Goal: Task Accomplishment & Management: Use online tool/utility

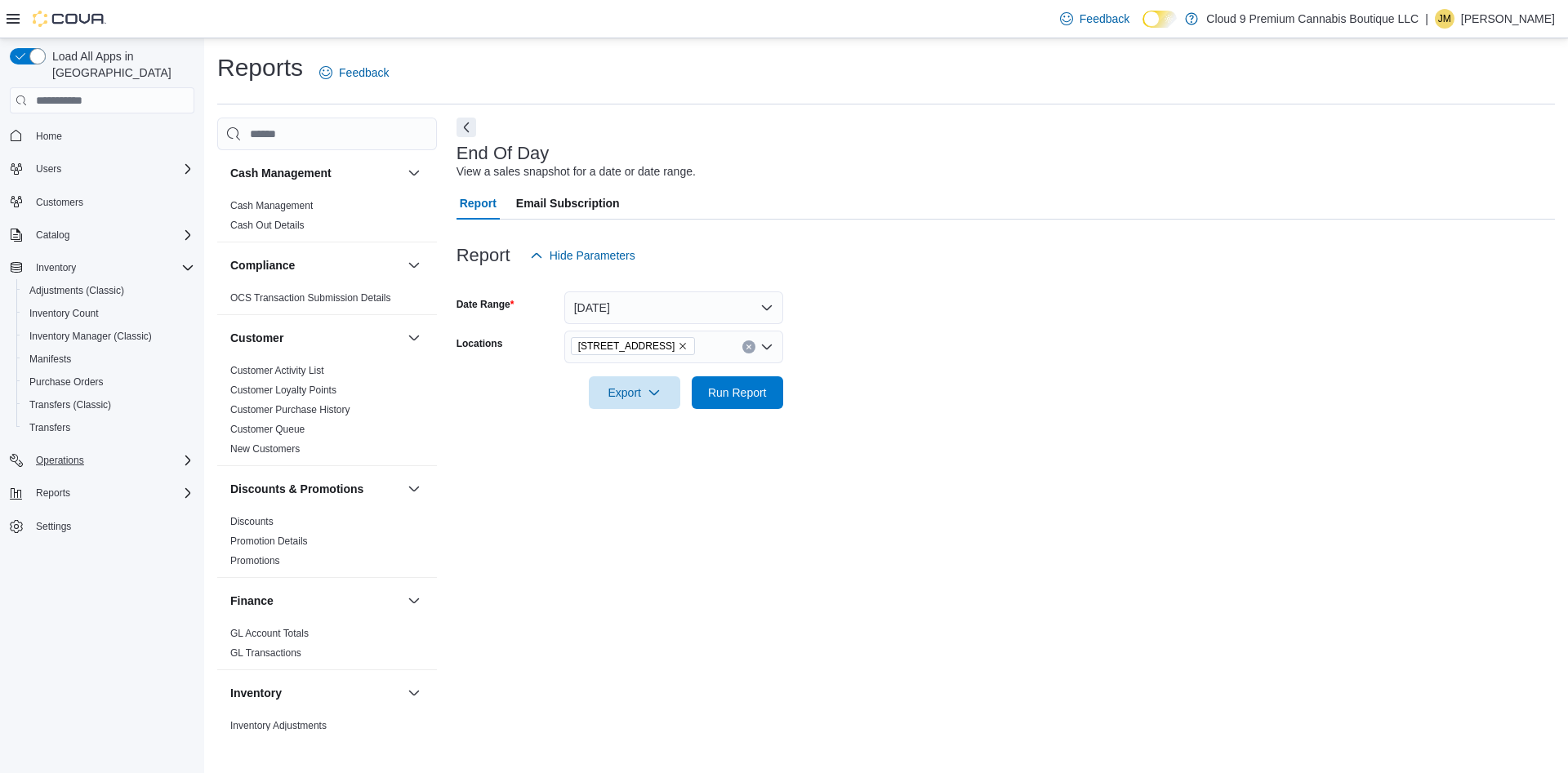
scroll to position [862, 0]
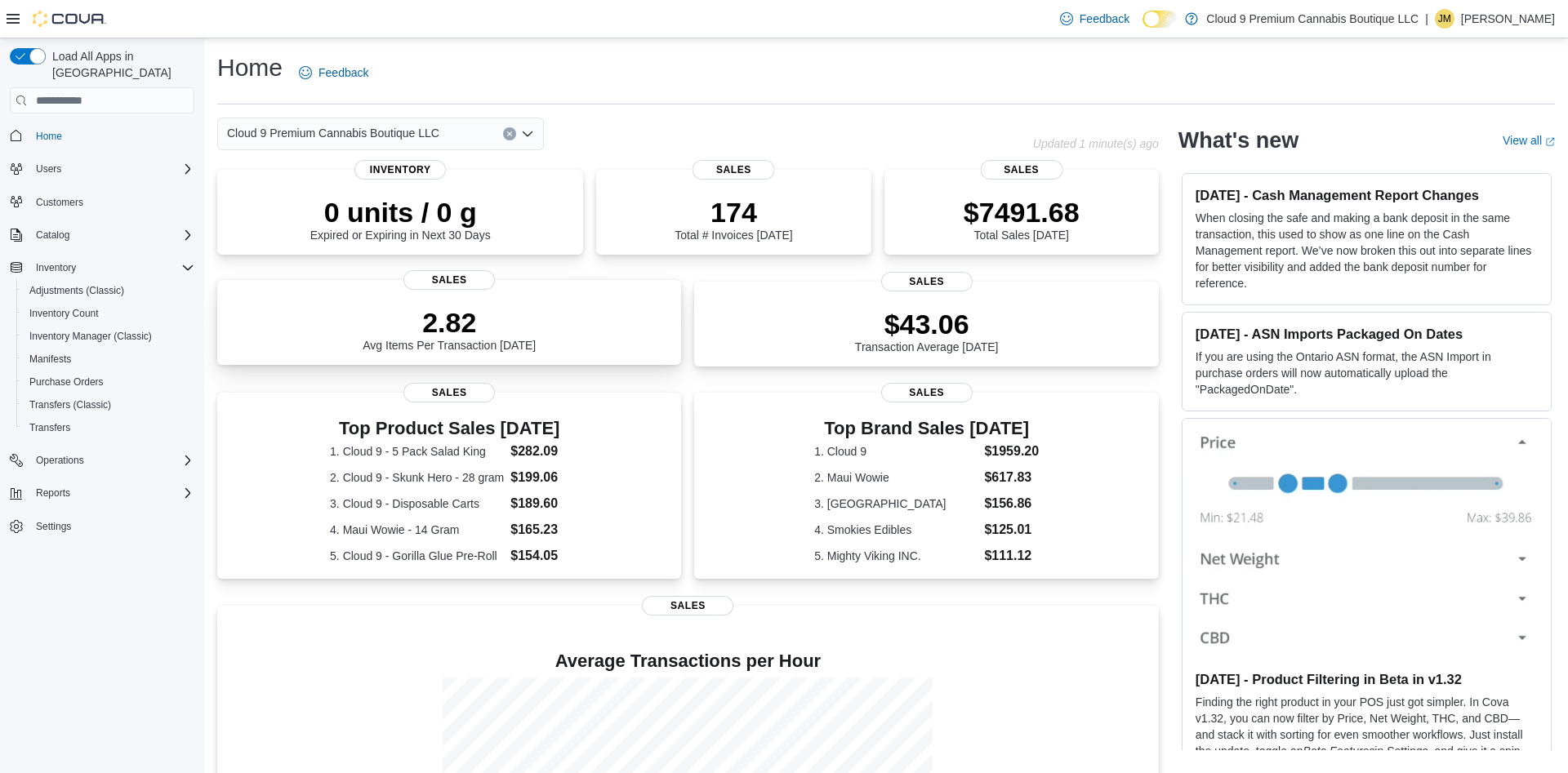
click at [391, 323] on p "2.82" at bounding box center [449, 322] width 173 height 33
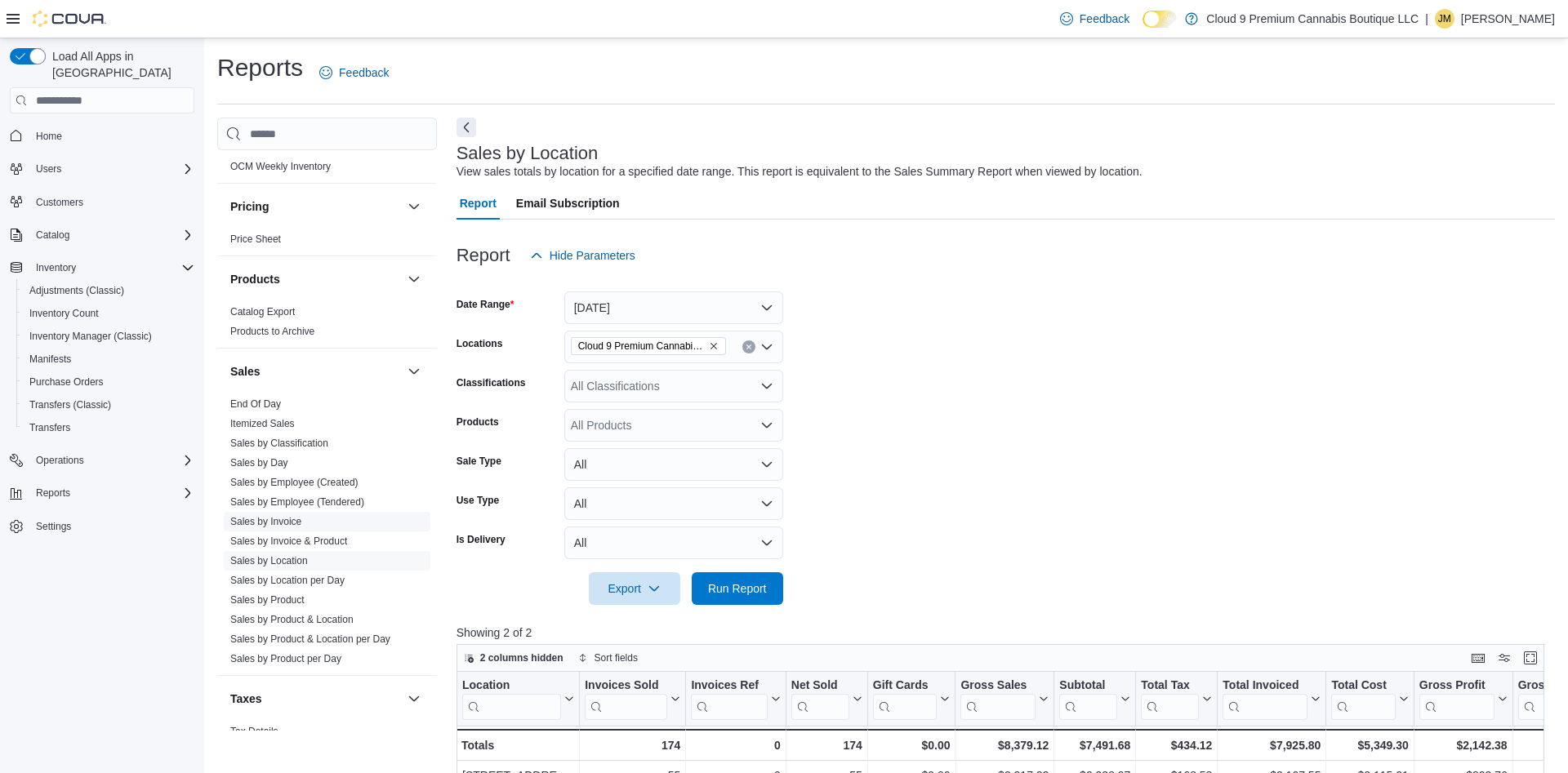
scroll to position [862, 0]
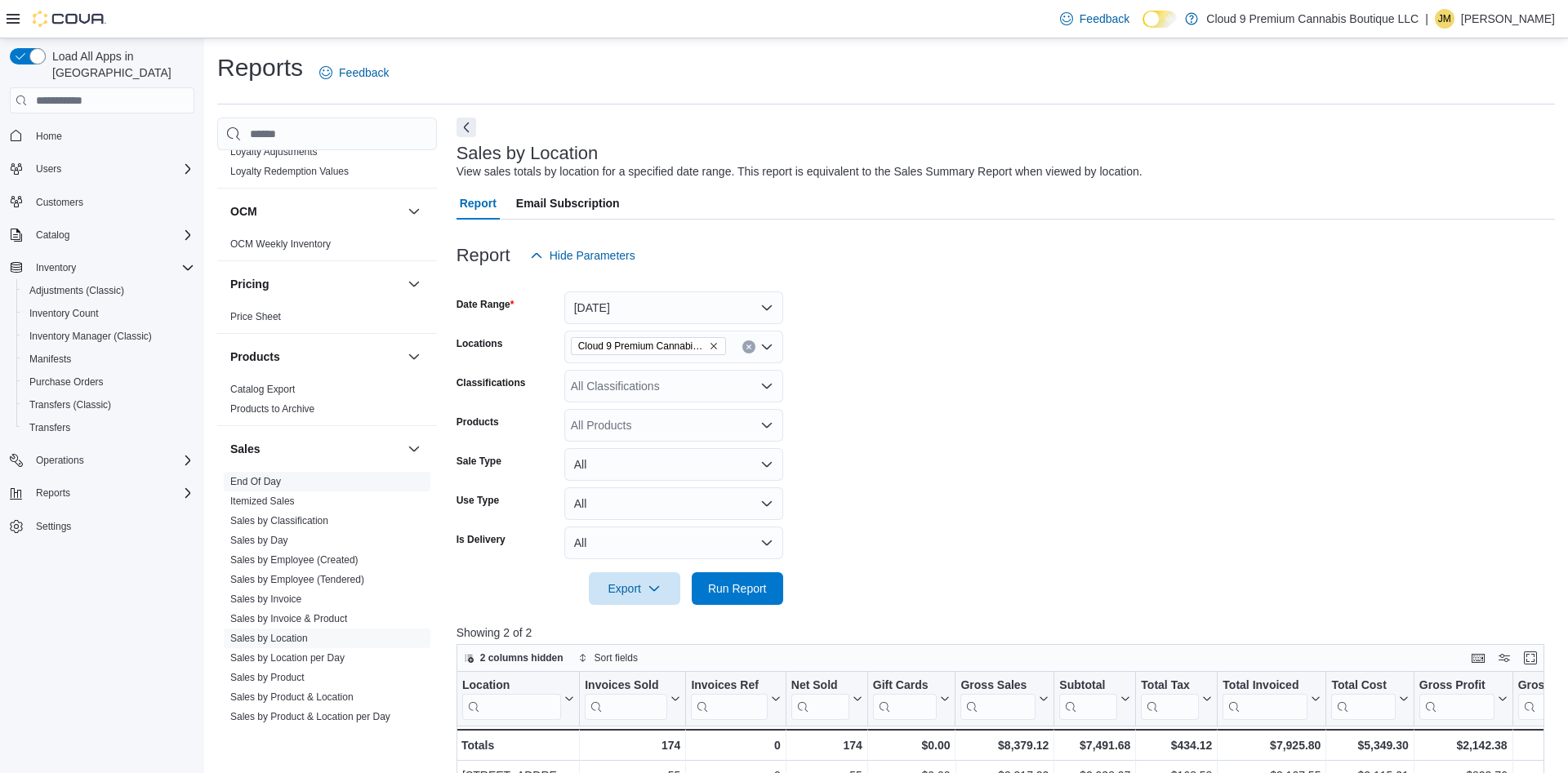
click at [251, 484] on link "End Of Day" at bounding box center [256, 482] width 50 height 12
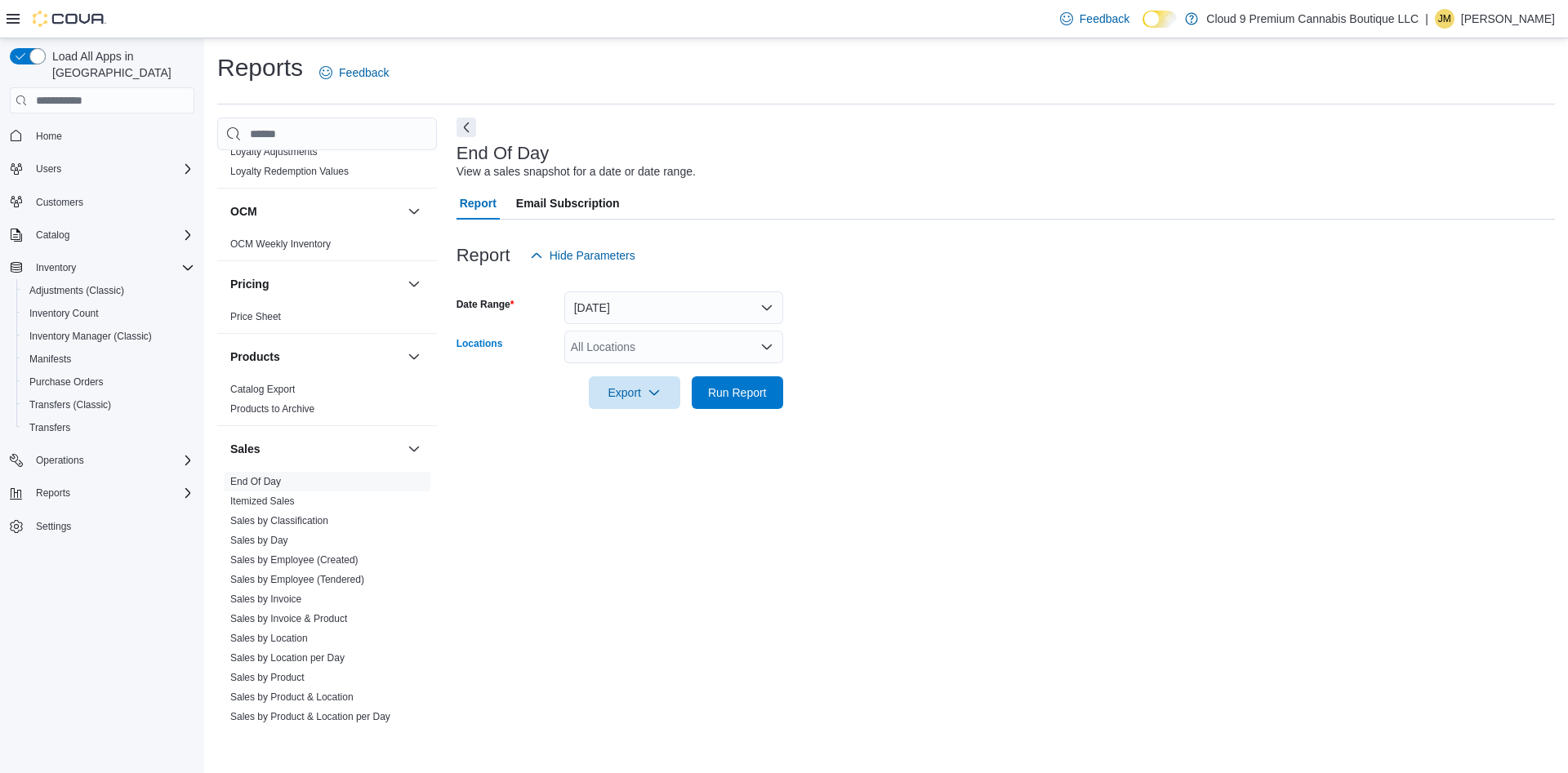
click at [594, 350] on div "All Locations" at bounding box center [674, 347] width 219 height 33
click at [645, 390] on button "[STREET_ADDRESS]" at bounding box center [674, 399] width 219 height 24
drag, startPoint x: 623, startPoint y: 540, endPoint x: 612, endPoint y: 458, distance: 82.7
click at [623, 527] on div "End Of Day View a sales snapshot for a date or date range. Report Email Subscri…" at bounding box center [1005, 424] width 1098 height 612
click at [623, 391] on span "Export" at bounding box center [634, 391] width 72 height 33
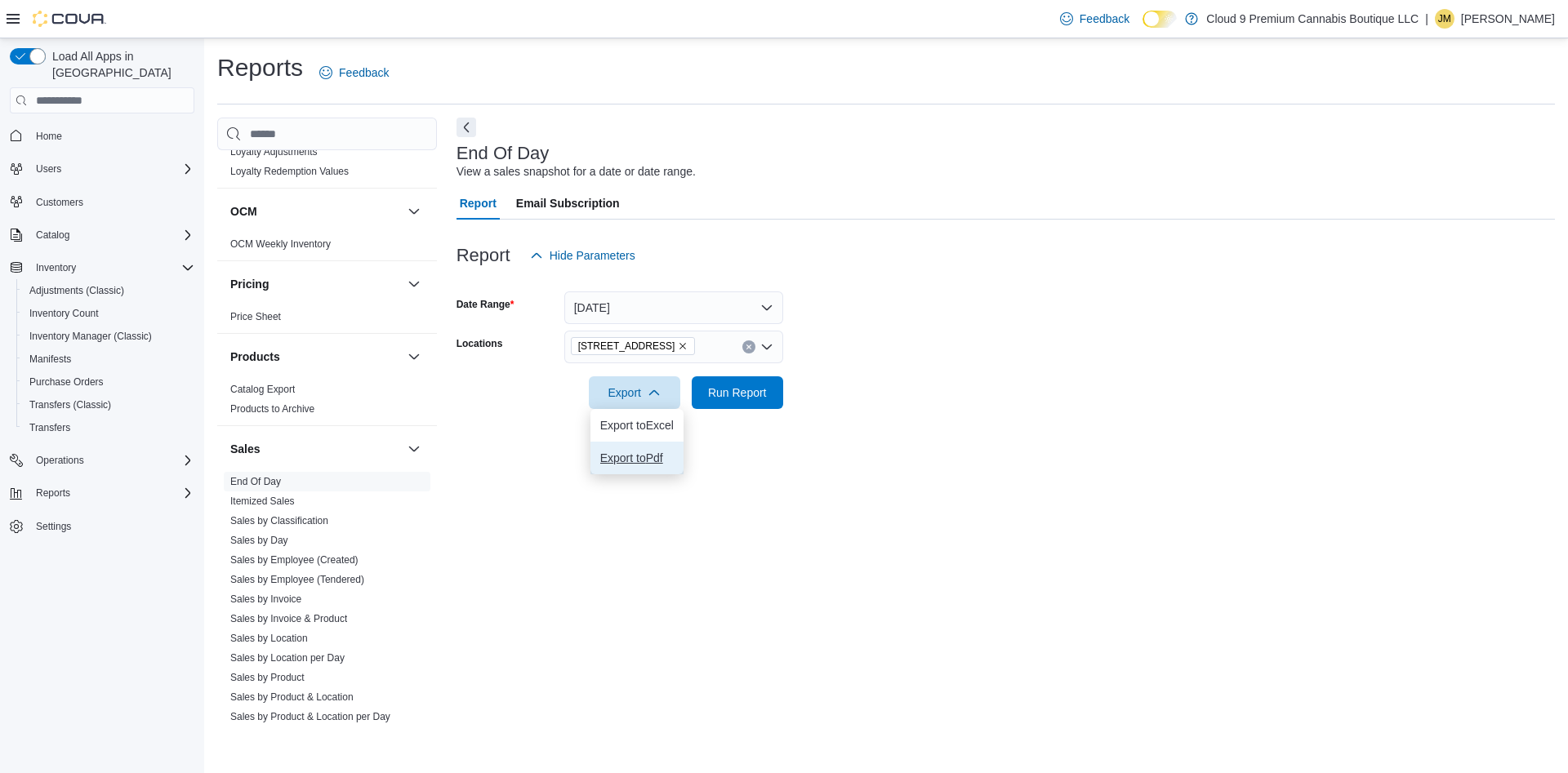
click at [656, 464] on span "Export to Pdf" at bounding box center [636, 458] width 73 height 13
